Goal: Transaction & Acquisition: Obtain resource

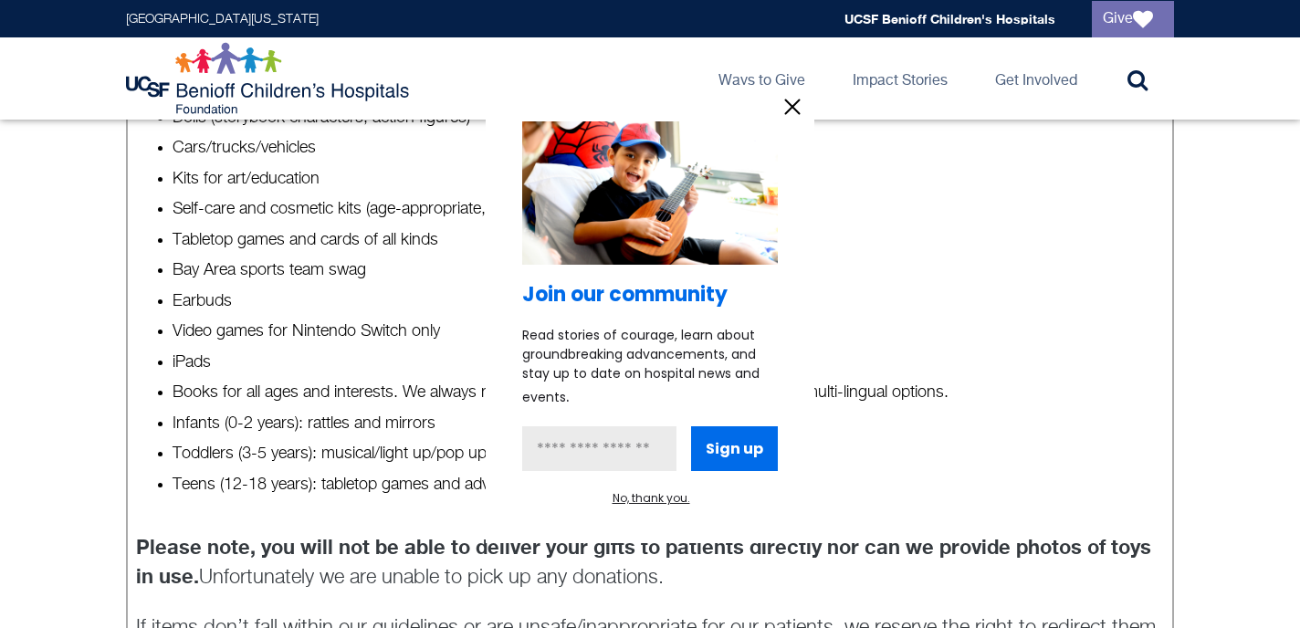
scroll to position [783, 0]
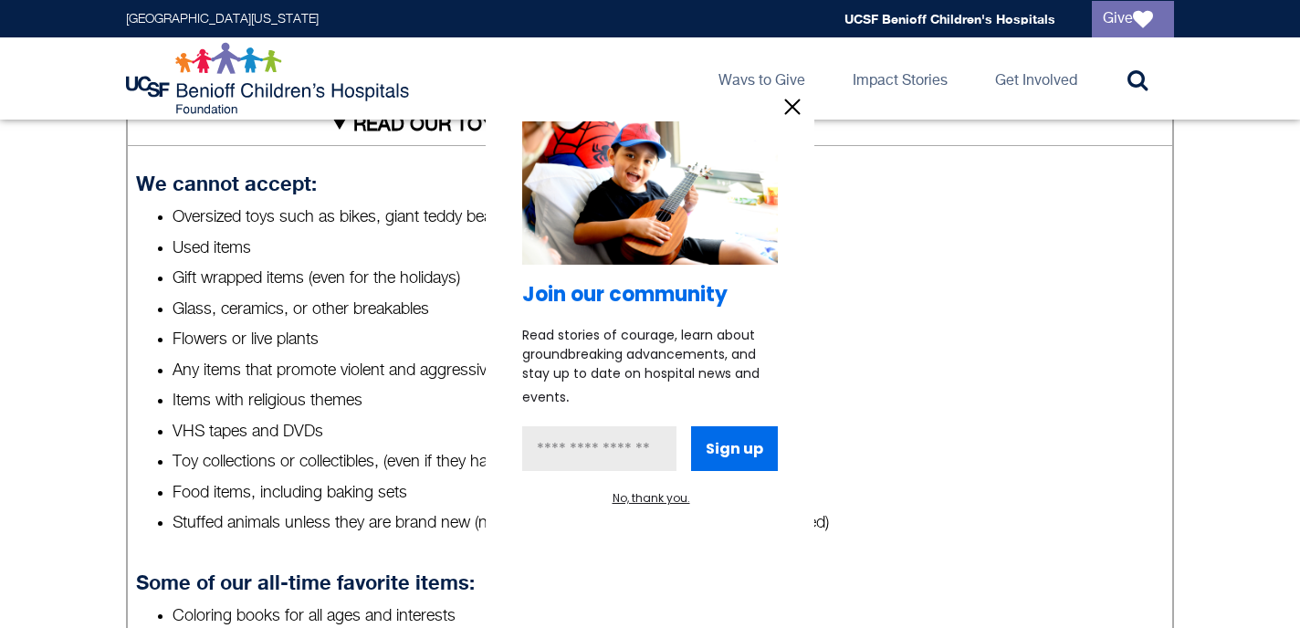
click at [936, 341] on div at bounding box center [650, 314] width 1300 height 628
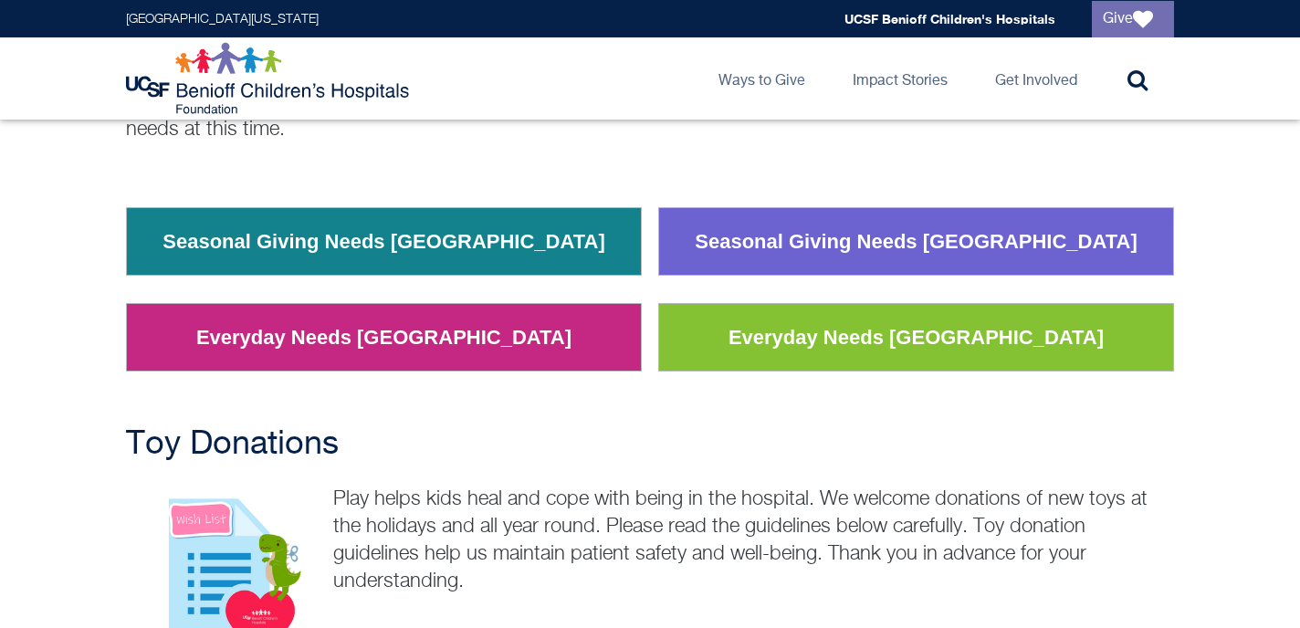
scroll to position [252, 0]
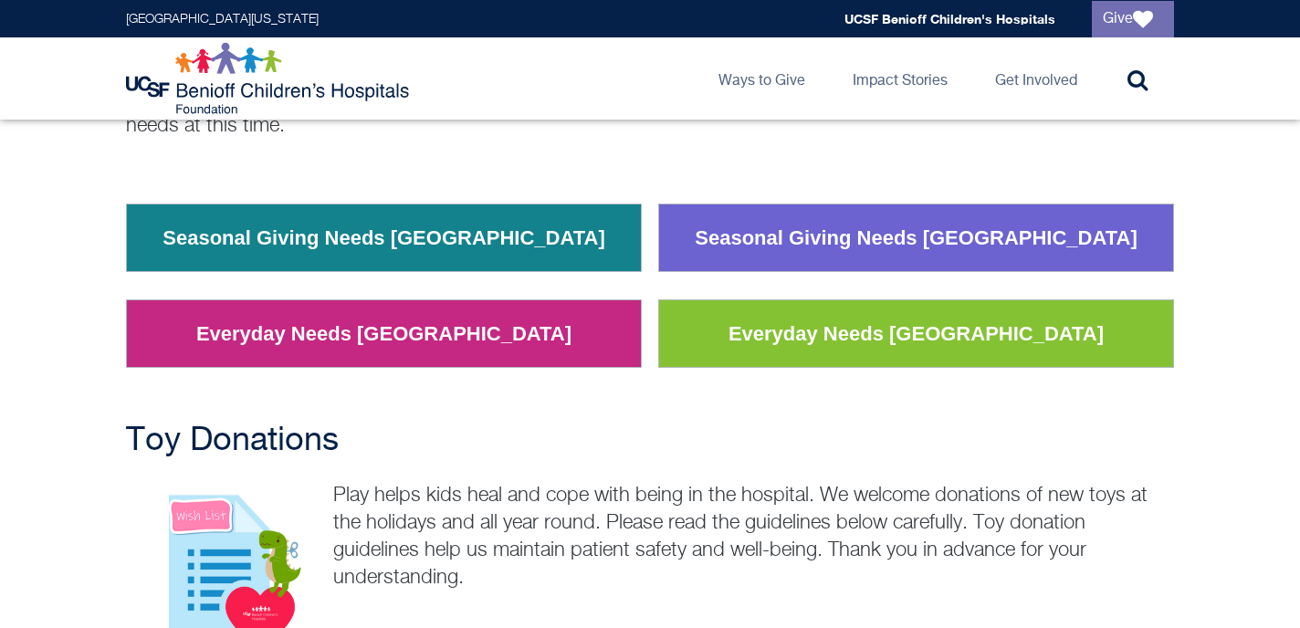
click at [859, 343] on link "Everyday Needs [GEOGRAPHIC_DATA]" at bounding box center [916, 333] width 403 height 47
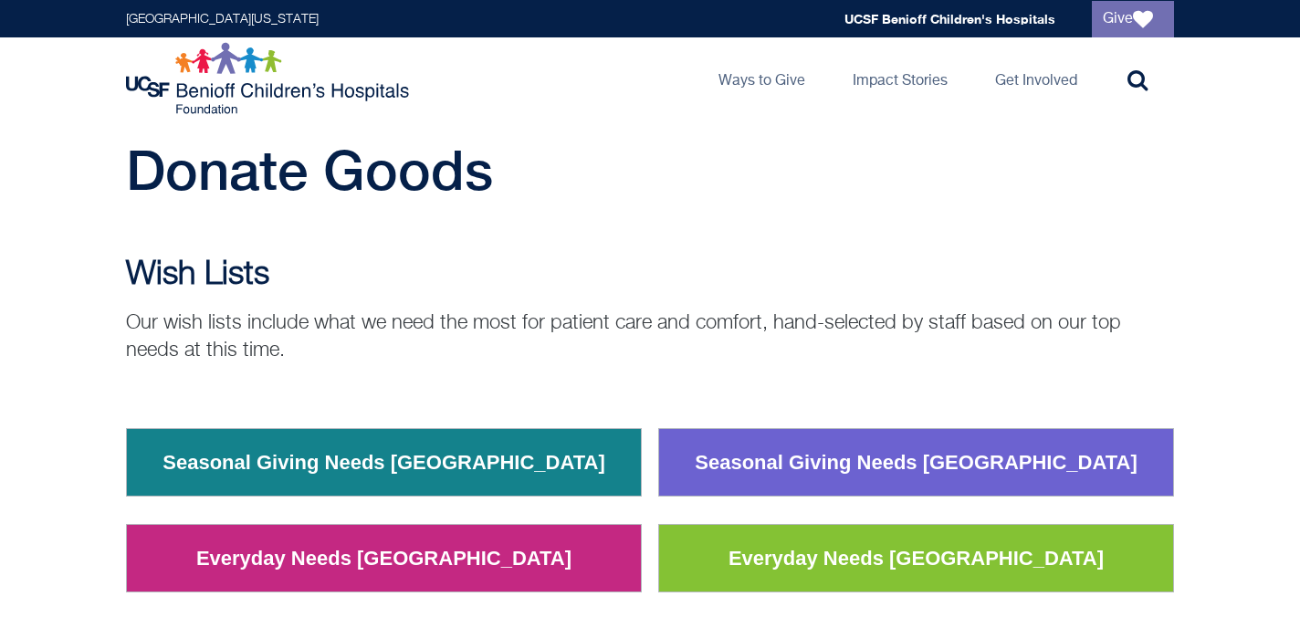
scroll to position [0, 0]
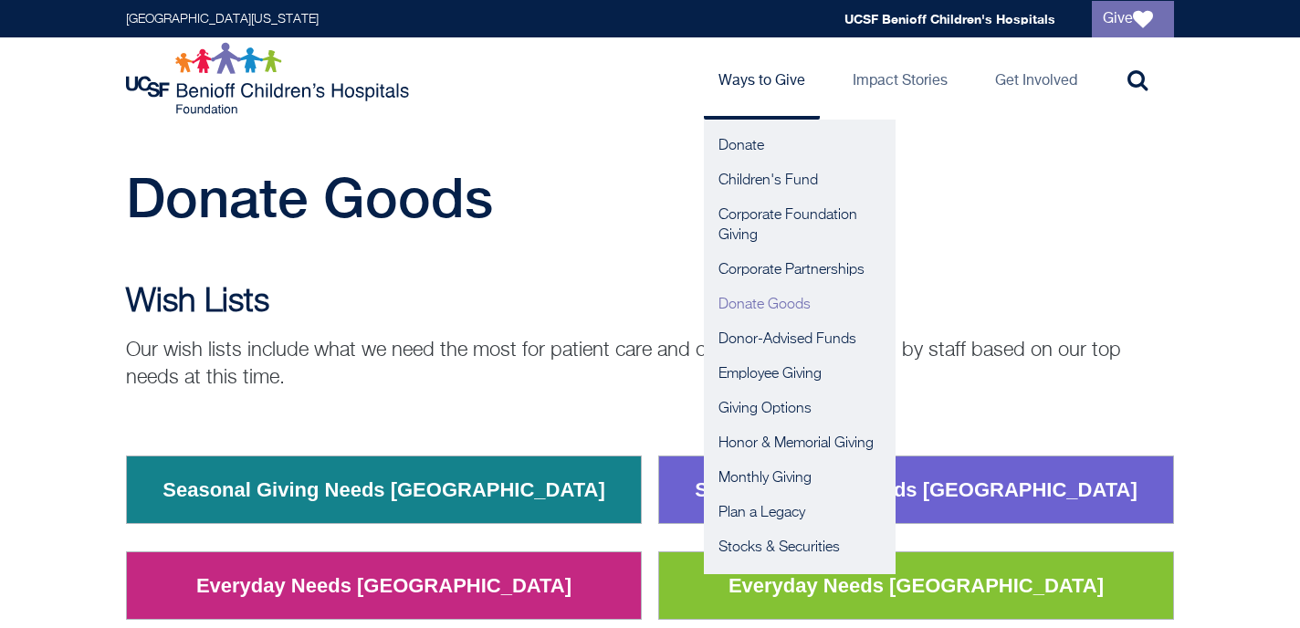
click at [744, 300] on link "Donate Goods" at bounding box center [800, 305] width 192 height 35
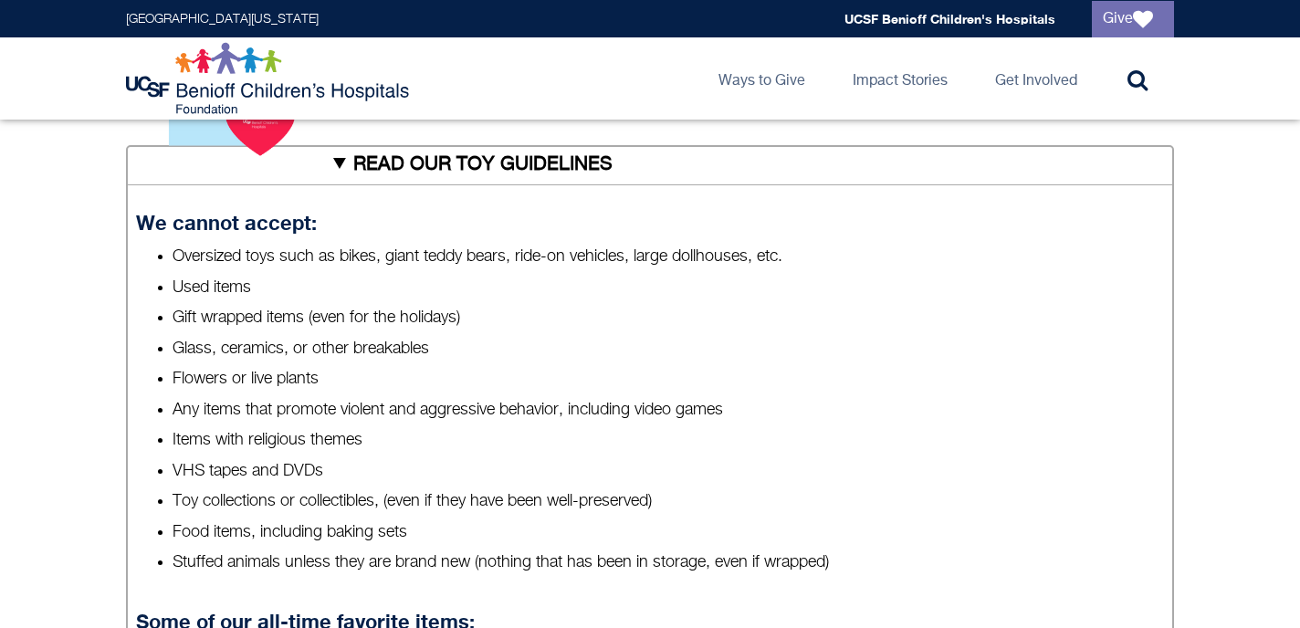
scroll to position [1671, 0]
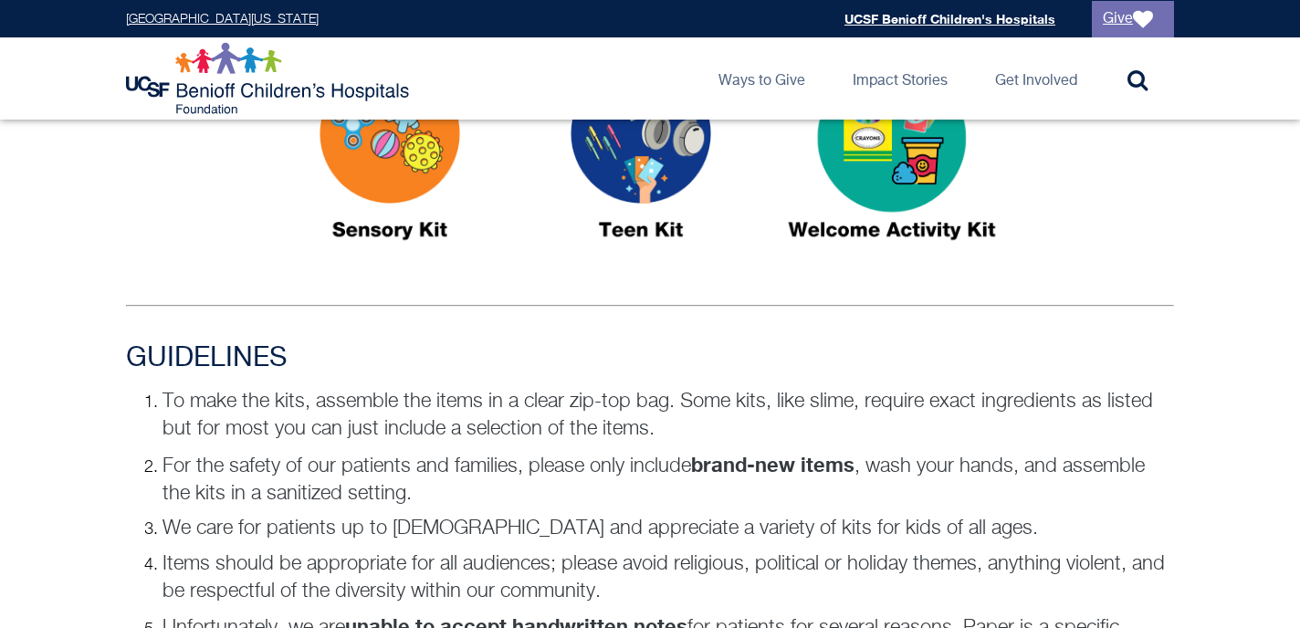
scroll to position [1067, 0]
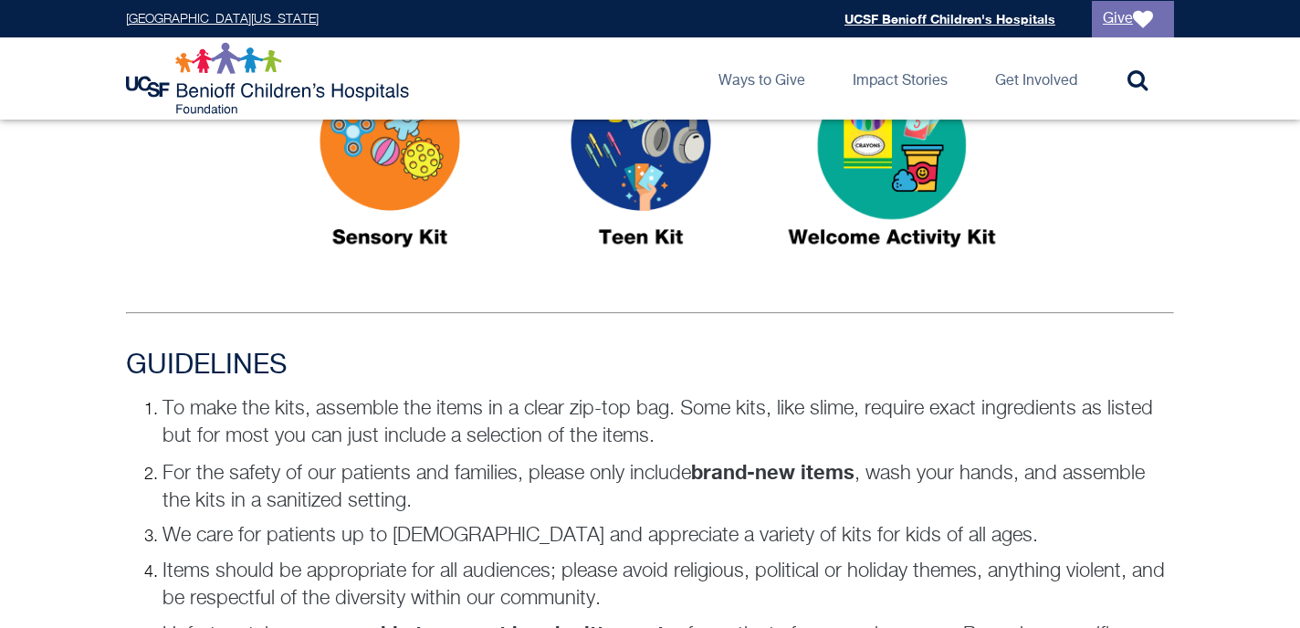
click at [871, 236] on img at bounding box center [892, 167] width 228 height 263
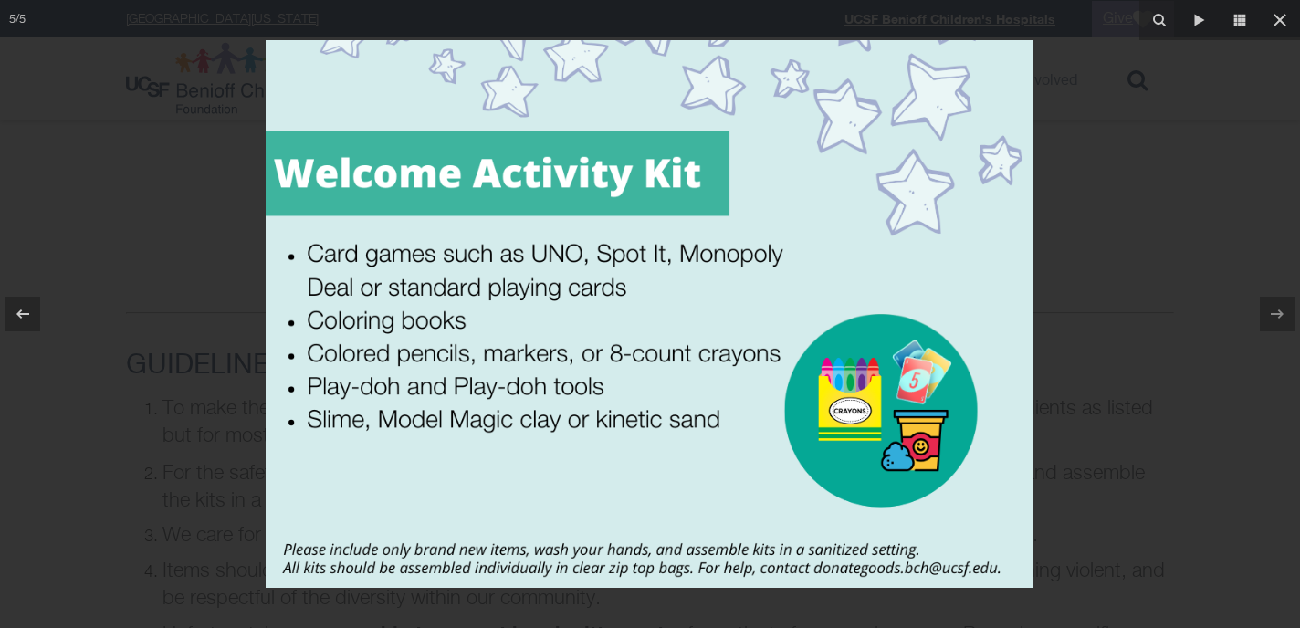
click at [1070, 292] on div at bounding box center [650, 314] width 1300 height 628
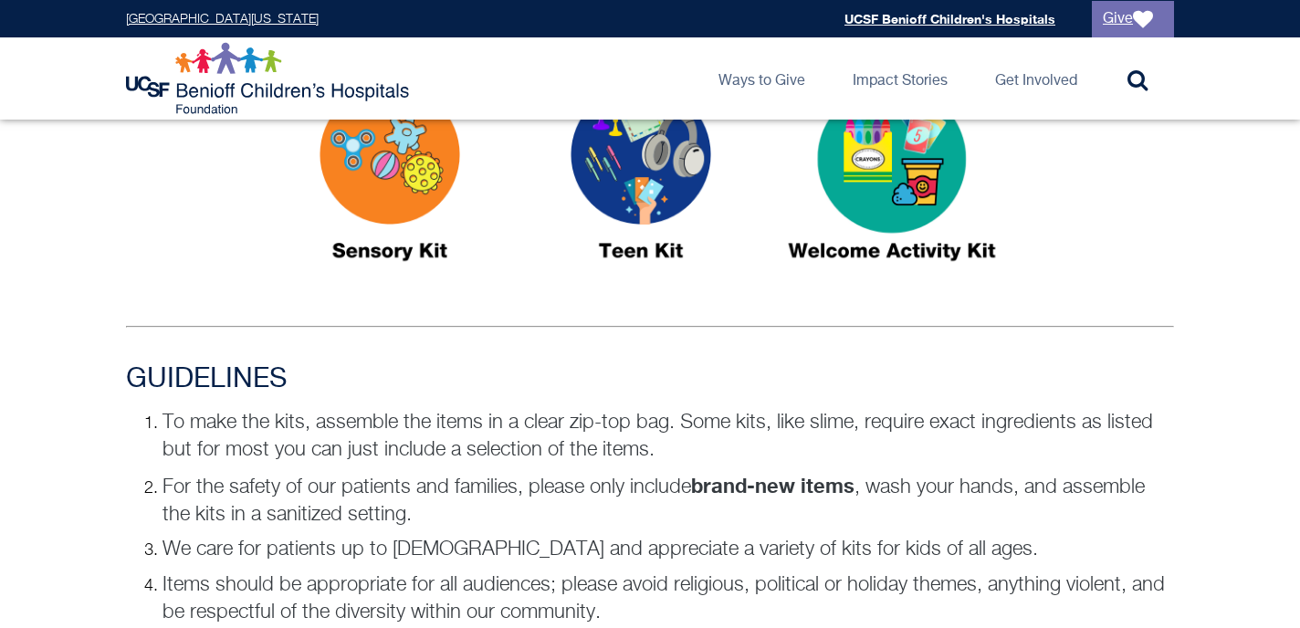
scroll to position [1054, 0]
